Goal: Information Seeking & Learning: Learn about a topic

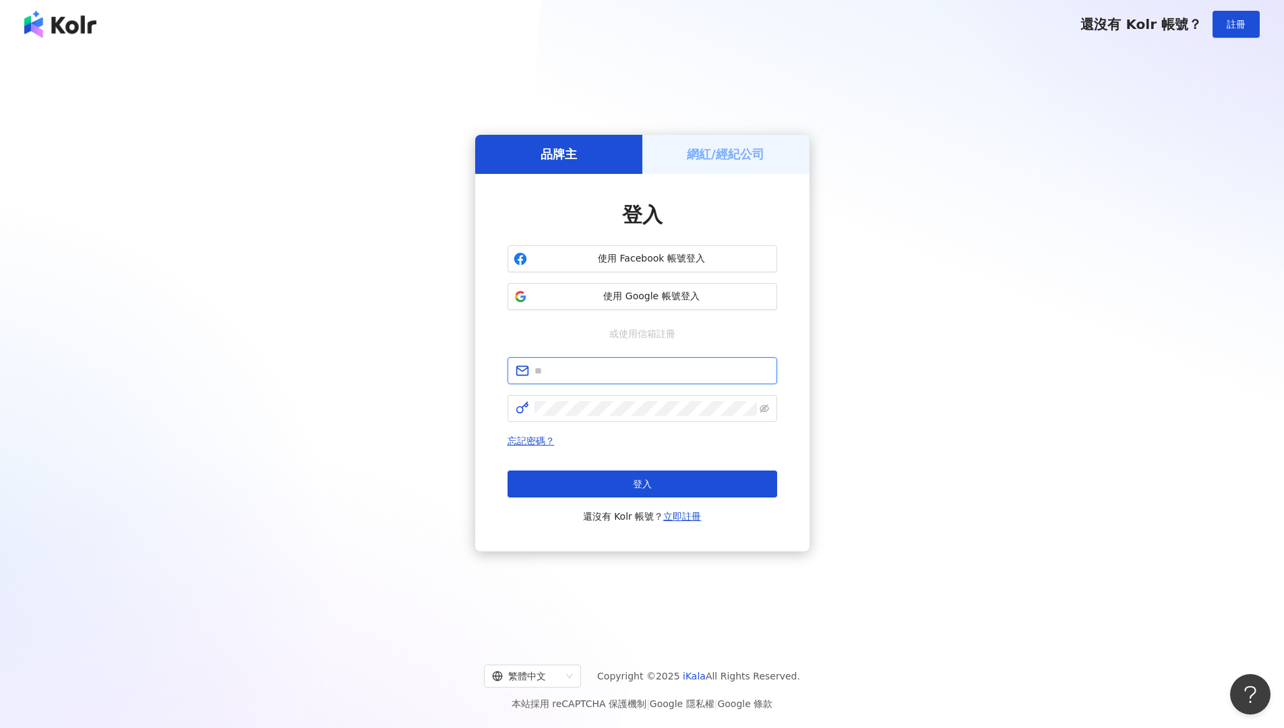
click at [586, 369] on input "text" at bounding box center [651, 370] width 234 height 15
click at [658, 303] on button "使用 Google 帳號登入" at bounding box center [642, 296] width 270 height 27
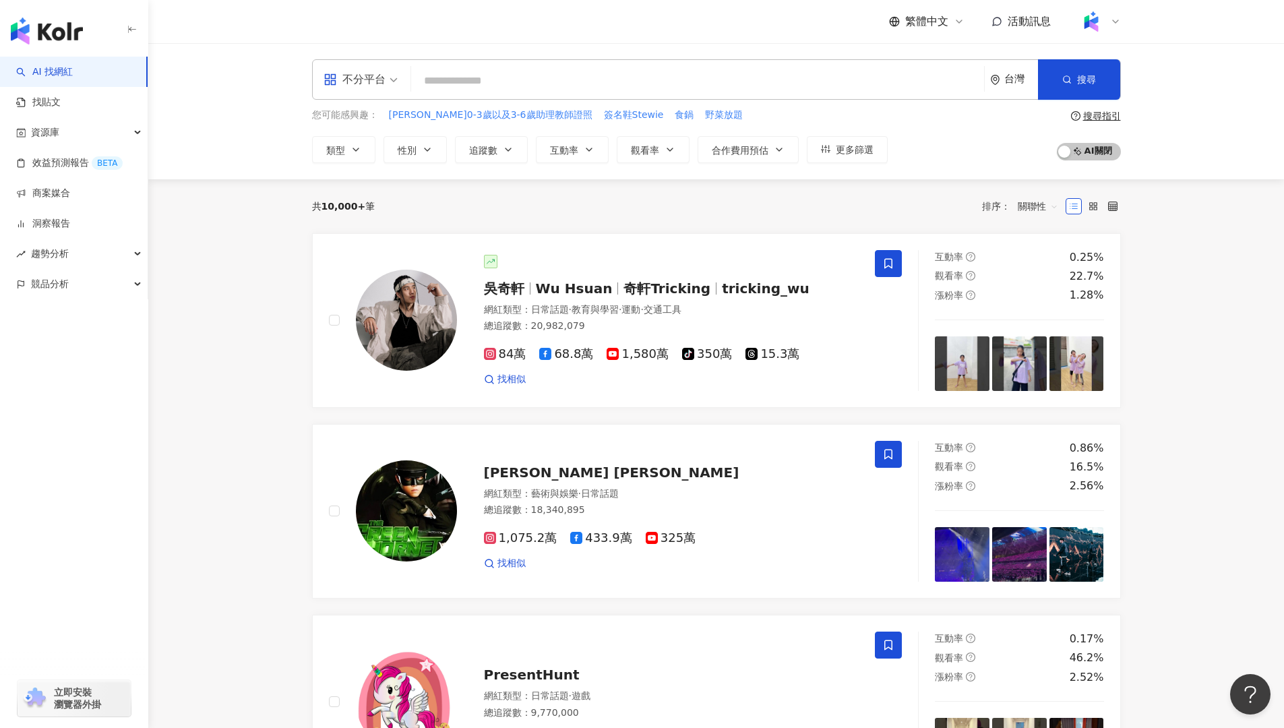
click at [453, 82] on input "search" at bounding box center [697, 81] width 562 height 26
click at [554, 473] on span "[PERSON_NAME] [PERSON_NAME]" at bounding box center [611, 472] width 255 height 16
